Goal: Information Seeking & Learning: Understand process/instructions

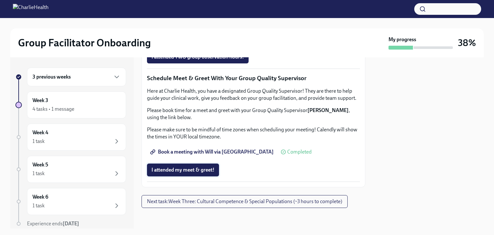
scroll to position [644, 0]
click at [213, 172] on span "I attended my meet & greet!" at bounding box center [183, 170] width 63 height 6
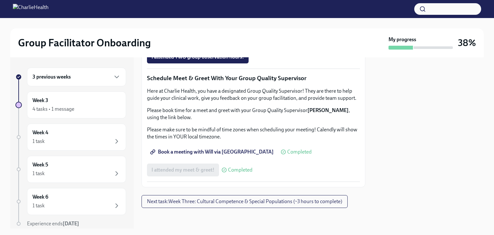
scroll to position [579, 0]
click at [89, 111] on div "4 tasks • 1 message" at bounding box center [77, 109] width 88 height 8
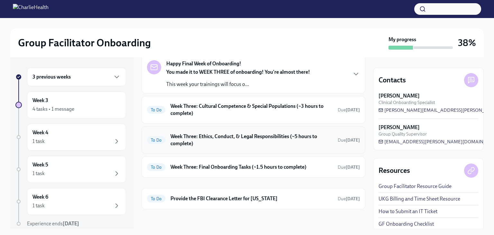
scroll to position [33, 0]
click at [245, 169] on h6 "Week Three: Final Onboarding Tasks (~1.5 hours to complete)" at bounding box center [252, 166] width 162 height 7
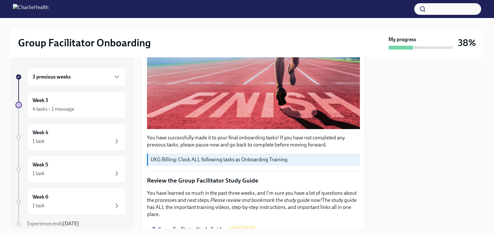
scroll to position [178, 0]
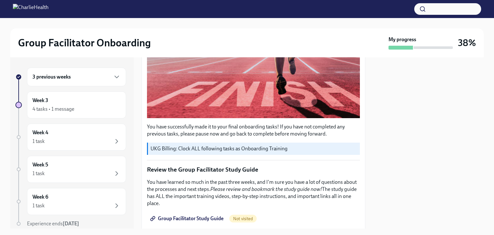
click at [90, 87] on div "3 previous weeks Week 3 4 tasks • 1 message Week 4 1 task Week 5 1 task Week 6 …" at bounding box center [70, 160] width 111 height 185
click at [90, 84] on div "3 previous weeks" at bounding box center [76, 77] width 99 height 19
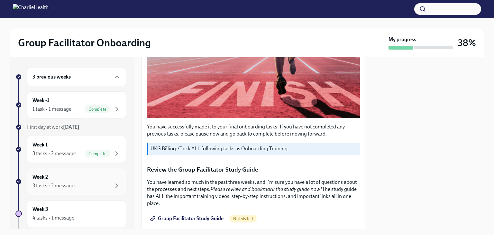
click at [89, 179] on div "Week 2 3 tasks • 2 messages" at bounding box center [77, 181] width 88 height 16
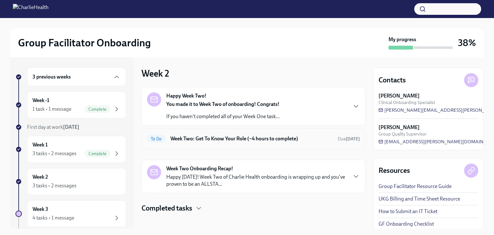
click at [253, 141] on h6 "Week Two: Get To Know Your Role (~4 hours to complete)" at bounding box center [252, 138] width 162 height 7
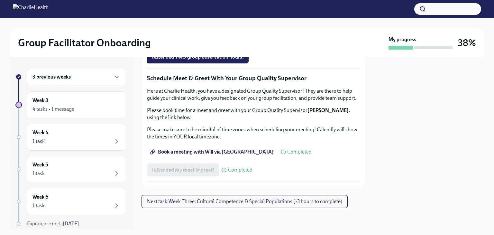
scroll to position [644, 0]
click at [97, 79] on div "3 previous weeks" at bounding box center [77, 77] width 88 height 8
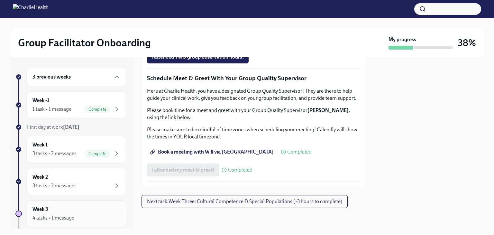
click at [68, 202] on div "Week 3 4 tasks • 1 message" at bounding box center [76, 213] width 99 height 27
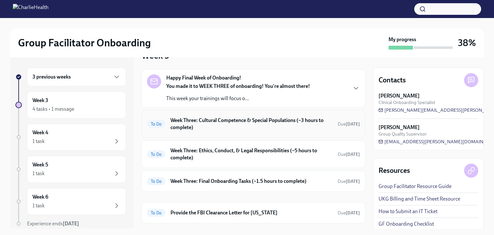
scroll to position [33, 0]
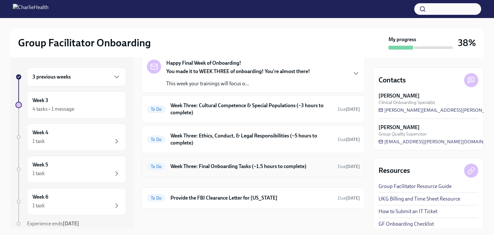
click at [274, 165] on h6 "Week Three: Final Onboarding Tasks (~1.5 hours to complete)" at bounding box center [252, 166] width 162 height 7
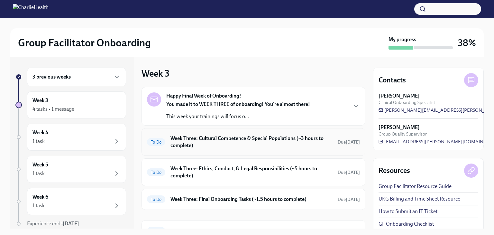
click at [287, 145] on h6 "Week Three: Cultural Competence & Special Populations (~3 hours to complete)" at bounding box center [252, 142] width 162 height 14
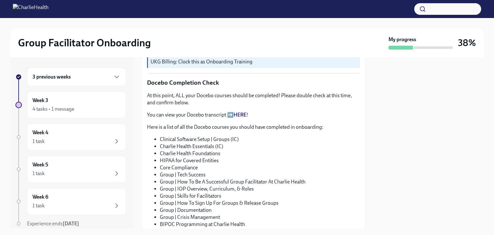
scroll to position [307, 0]
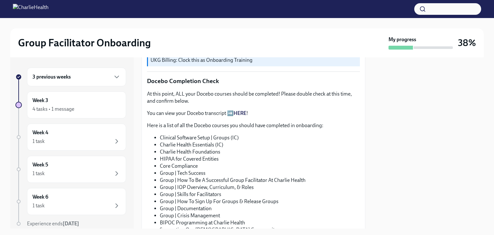
click at [90, 76] on div "3 previous weeks" at bounding box center [77, 77] width 88 height 8
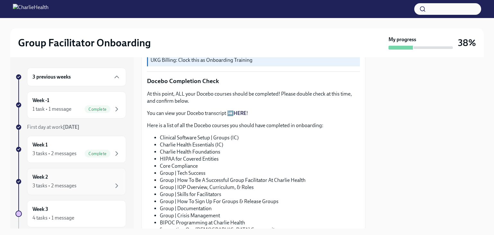
click at [90, 183] on div "3 tasks • 2 messages" at bounding box center [77, 186] width 88 height 8
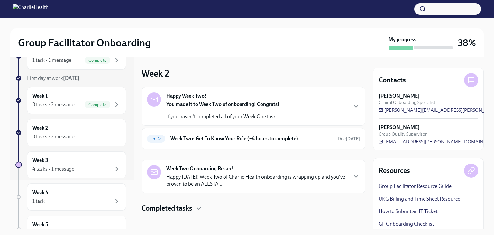
scroll to position [62, 0]
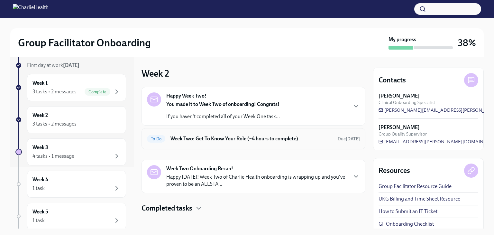
click at [202, 141] on h6 "Week Two: Get To Know Your Role (~4 hours to complete)" at bounding box center [252, 138] width 162 height 7
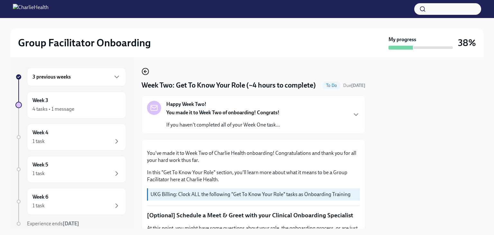
click at [147, 72] on icon "button" at bounding box center [146, 72] width 8 height 8
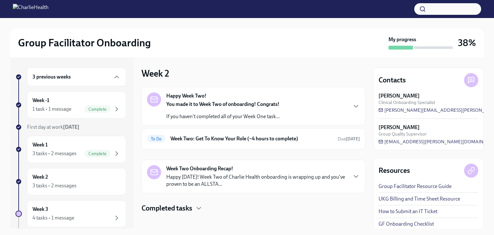
scroll to position [5, 0]
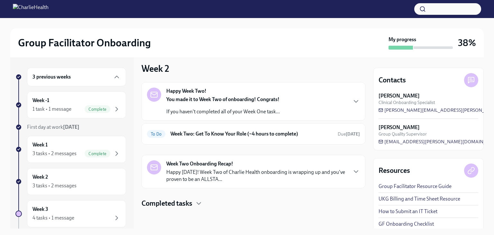
click at [202, 197] on div "Happy Week Two! You made it to Week Two of onboarding! Congrats! If you haven't…" at bounding box center [254, 145] width 224 height 126
click at [200, 201] on icon "button" at bounding box center [199, 204] width 8 height 8
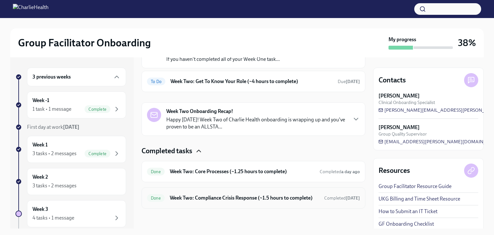
click at [228, 195] on h6 "Week Two: Compliance Crisis Response (~1.5 hours to complete)" at bounding box center [244, 197] width 149 height 7
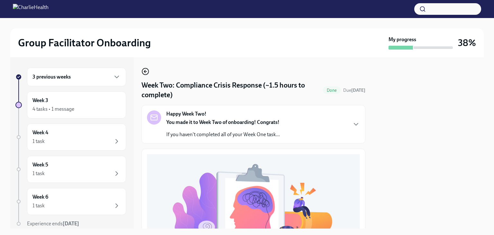
click at [146, 72] on icon "button" at bounding box center [146, 72] width 8 height 8
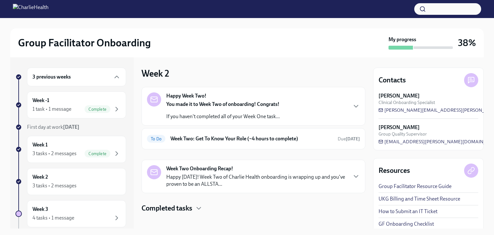
click at [194, 202] on div "Happy Week Two! You made it to Week Two of onboarding! Congrats! If you haven't…" at bounding box center [254, 150] width 224 height 126
click at [195, 205] on div "Completed tasks" at bounding box center [254, 208] width 224 height 10
click at [207, 222] on div "Done Week Two: Core Processes (~1.25 hours to complete) Completed a day ago" at bounding box center [254, 228] width 224 height 21
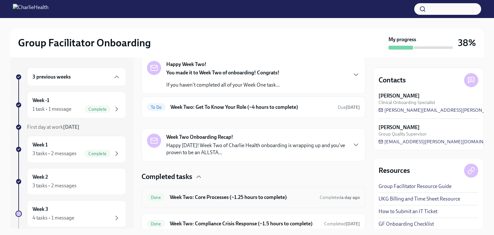
scroll to position [57, 0]
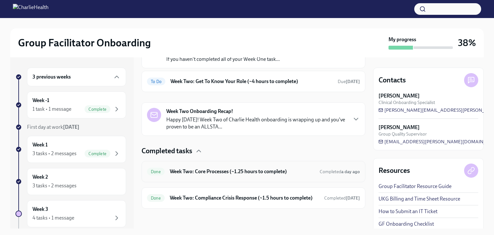
click at [249, 174] on div "Done Week Two: Core Processes (~1.25 hours to complete) Completed a day ago" at bounding box center [253, 171] width 213 height 10
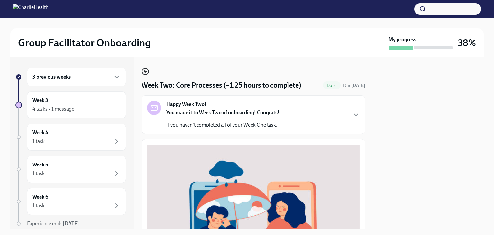
click at [145, 69] on icon "button" at bounding box center [146, 72] width 8 height 8
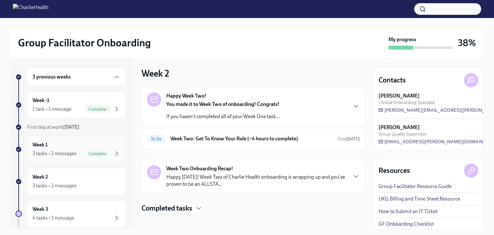
click at [103, 147] on div "Week 1 3 tasks • 2 messages Complete" at bounding box center [77, 149] width 88 height 16
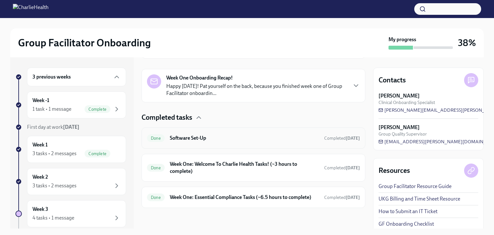
scroll to position [144, 0]
click at [211, 194] on h6 "Week One: Essential Compliance Tasks (~6.5 hours to complete)" at bounding box center [244, 197] width 149 height 7
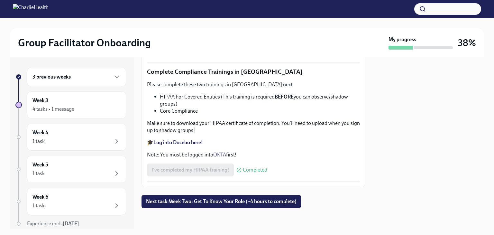
click at [171, 142] on strong "Log into Docebo here!" at bounding box center [179, 142] width 50 height 6
